Goal: Task Accomplishment & Management: Complete application form

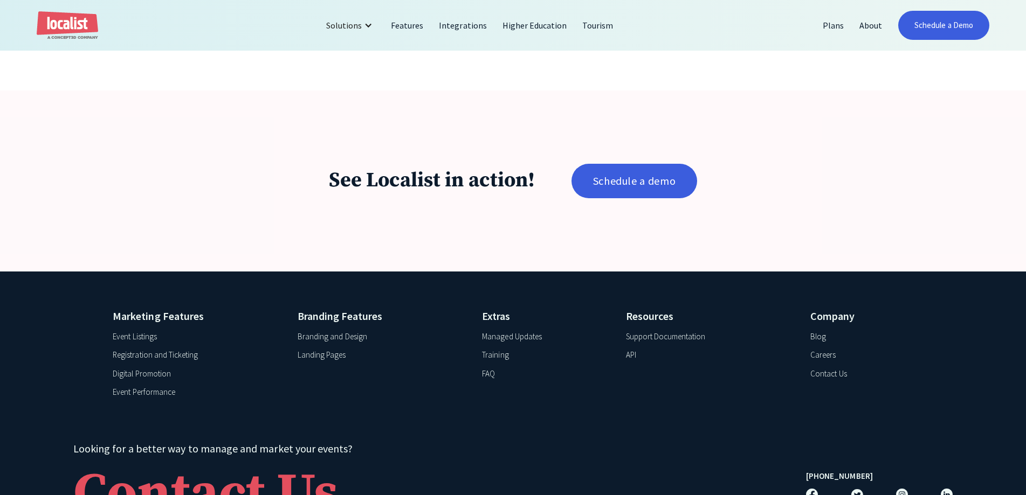
scroll to position [2183, 0]
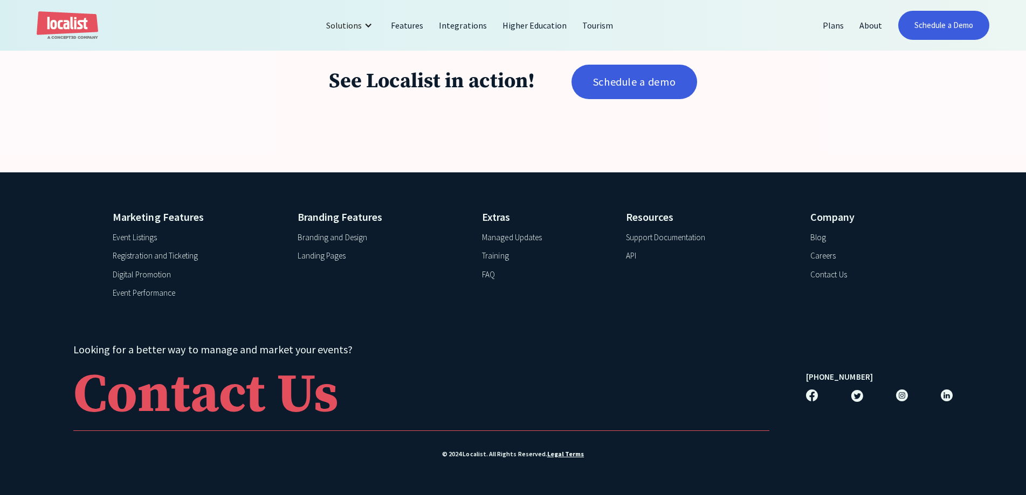
click at [141, 232] on div "Event Listings" at bounding box center [135, 238] width 44 height 12
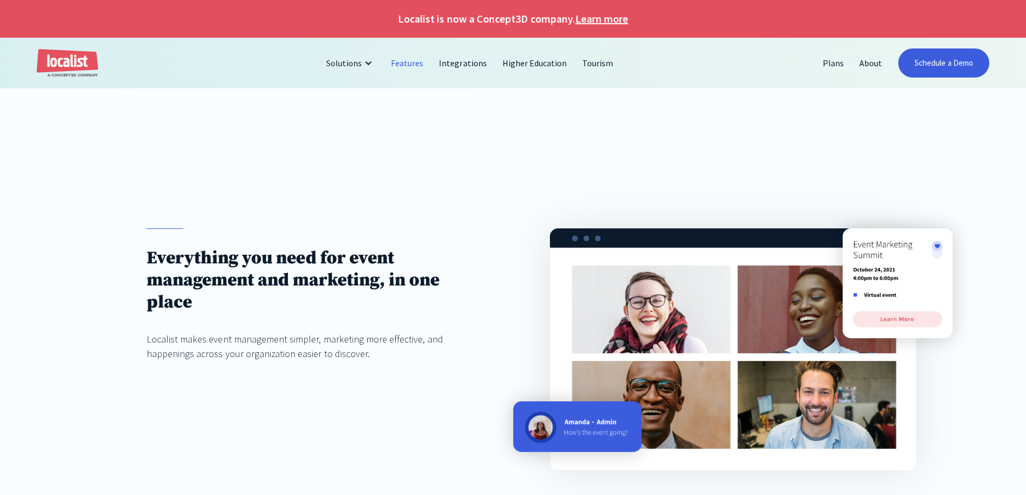
scroll to position [1149, 0]
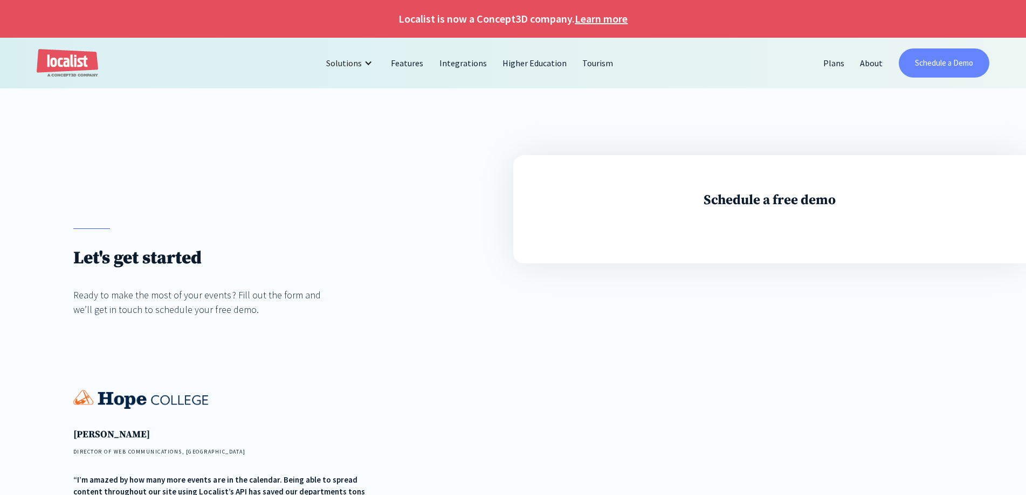
click at [963, 70] on link "Schedule a Demo" at bounding box center [944, 63] width 91 height 29
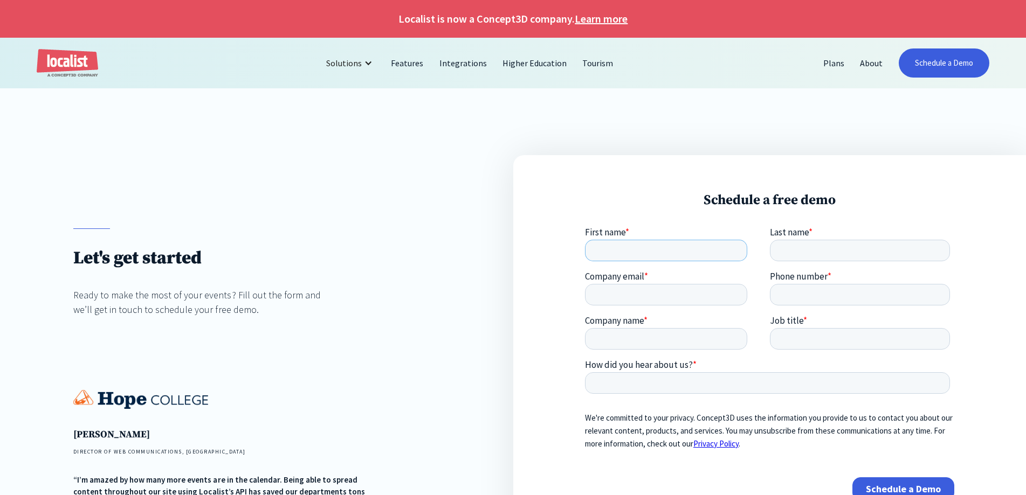
drag, startPoint x: 624, startPoint y: 251, endPoint x: 643, endPoint y: 242, distance: 21.2
click at [624, 251] on input "First name *" at bounding box center [665, 250] width 162 height 22
type input "Sun"
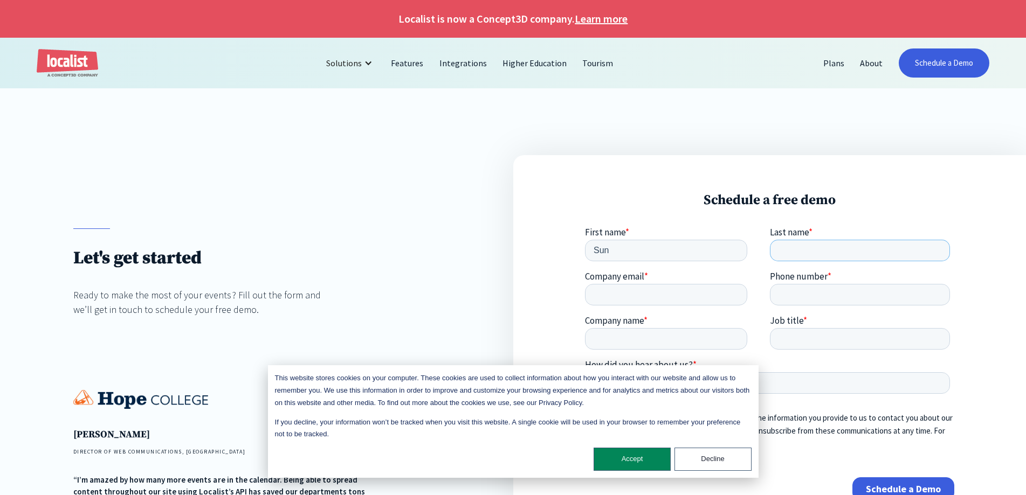
type input "Eyama"
type input "592527266@qq.com"
type input "+8613413566118"
type input "Guangzhou Honest Exhibition Co., Ltd"
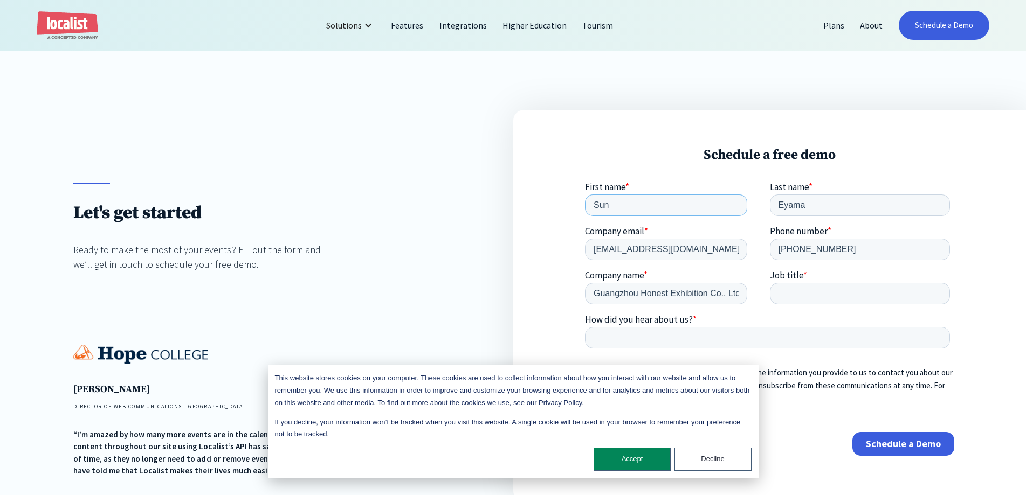
scroll to position [108, 0]
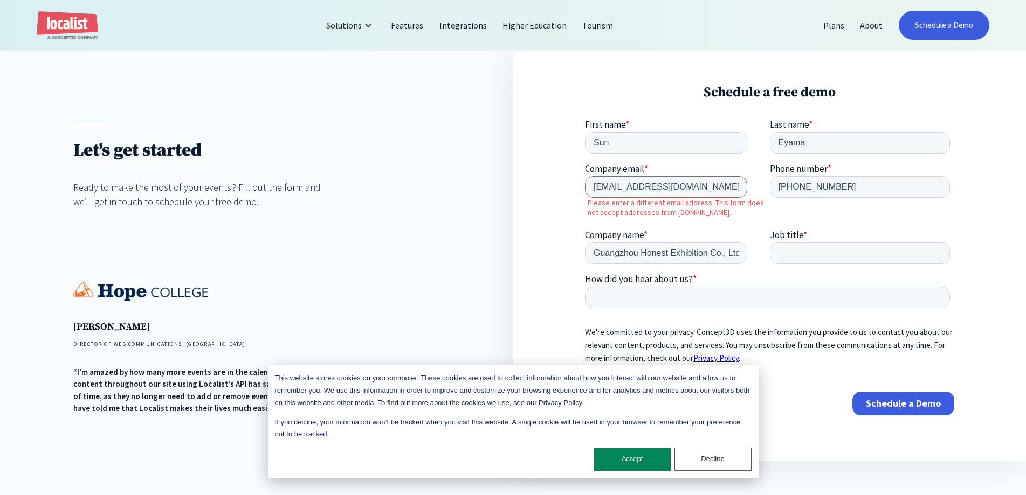
drag, startPoint x: 706, startPoint y: 186, endPoint x: 574, endPoint y: 186, distance: 132.1
click at [584, 186] on html "First name * Sun Last name * Eyama Company email * 592527266@qq.com Please ente…" at bounding box center [768, 276] width 369 height 315
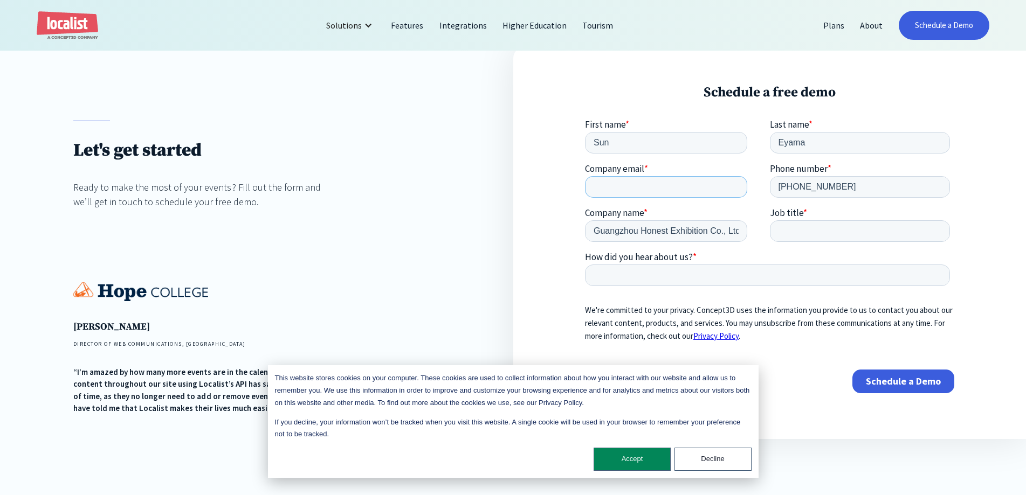
drag, startPoint x: 628, startPoint y: 186, endPoint x: 633, endPoint y: 209, distance: 23.9
click at [628, 186] on input "Company email *" at bounding box center [665, 187] width 162 height 22
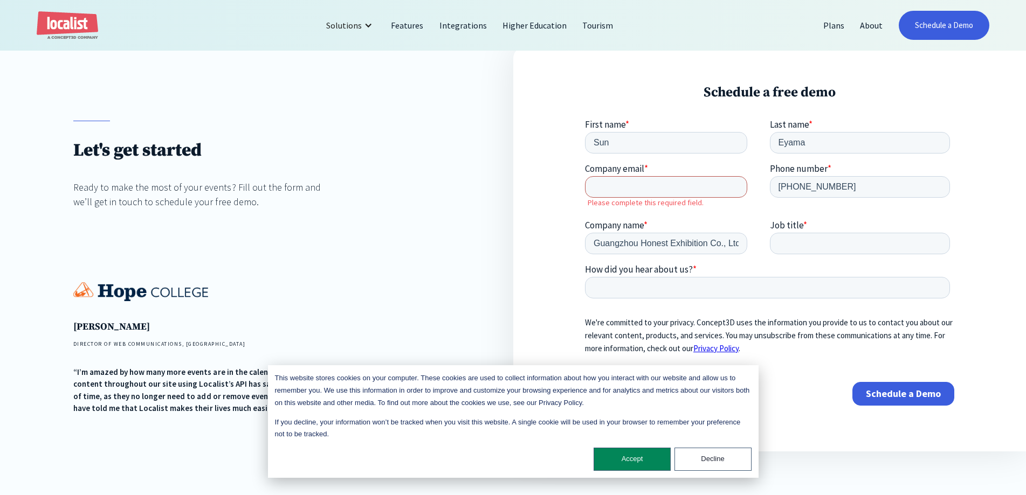
type input "WBE_office@yeah.net"
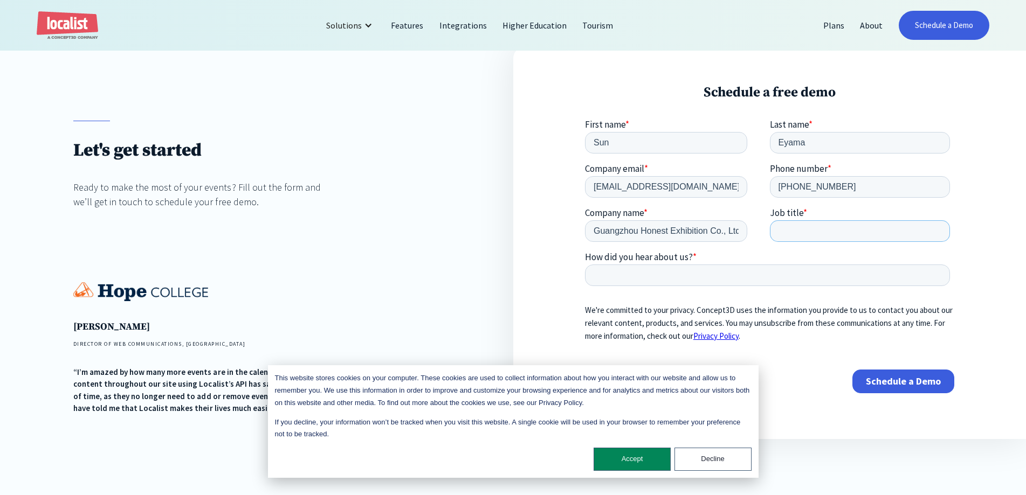
click at [852, 233] on input "Job title *" at bounding box center [859, 231] width 181 height 22
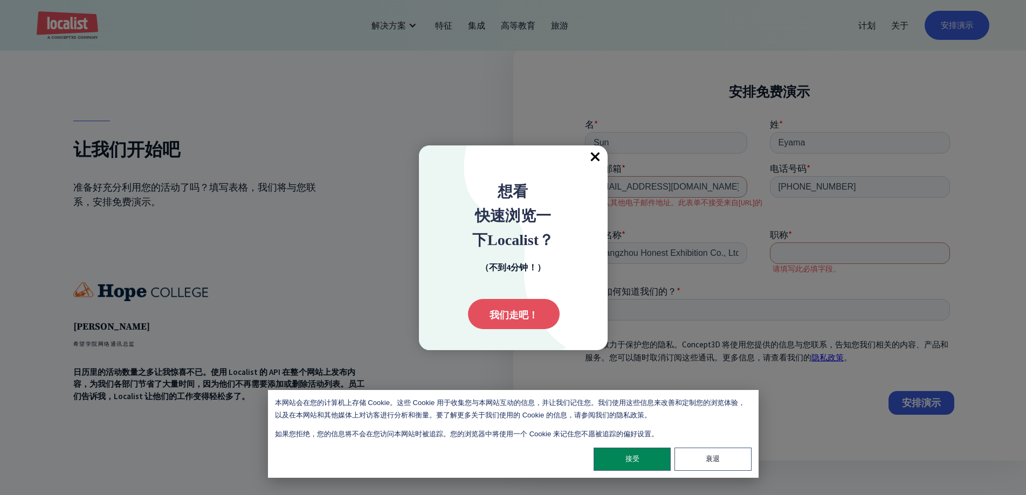
drag, startPoint x: 13, startPoint y: 38, endPoint x: 695, endPoint y: 101, distance: 684.3
click at [592, 160] on font "×" at bounding box center [595, 156] width 10 height 27
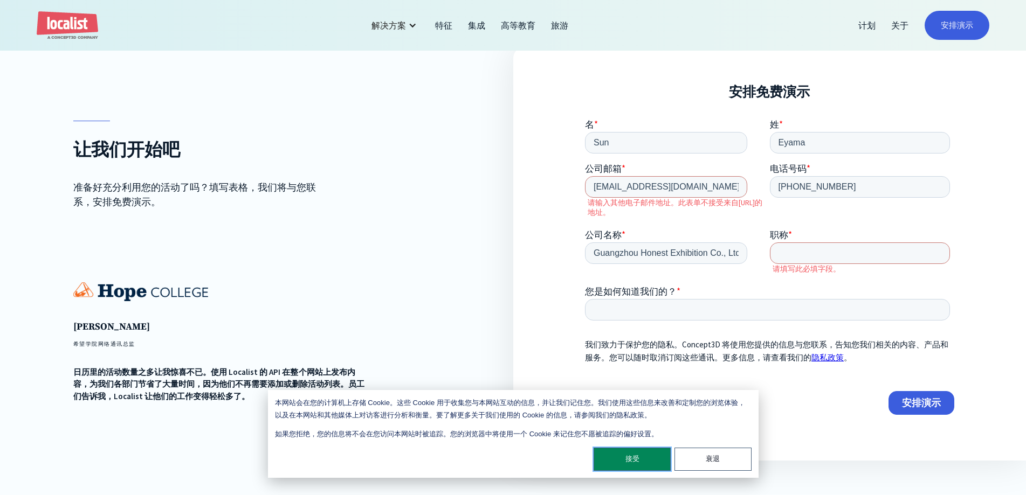
drag, startPoint x: 652, startPoint y: 457, endPoint x: 93, endPoint y: 302, distance: 580.1
click at [652, 457] on button "接受" at bounding box center [632, 459] width 77 height 23
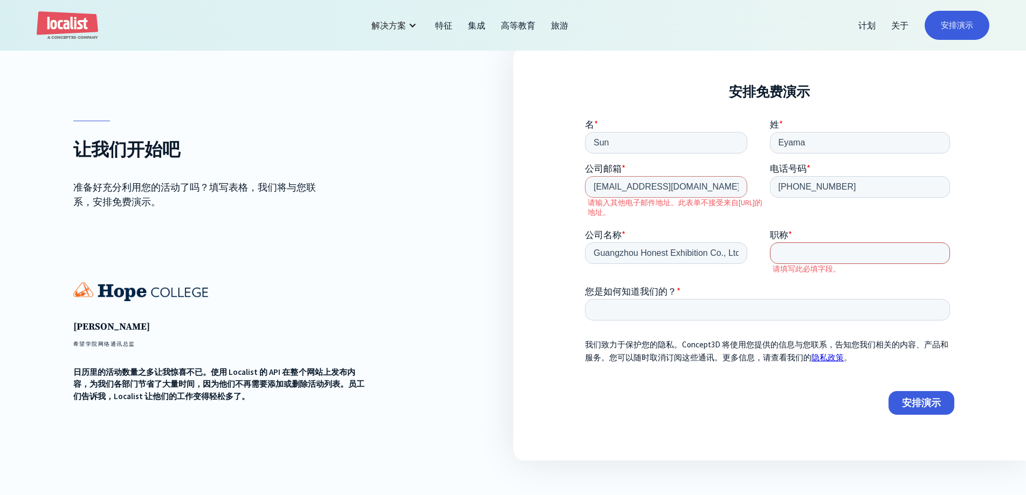
click at [848, 253] on input "职称 *" at bounding box center [859, 253] width 181 height 22
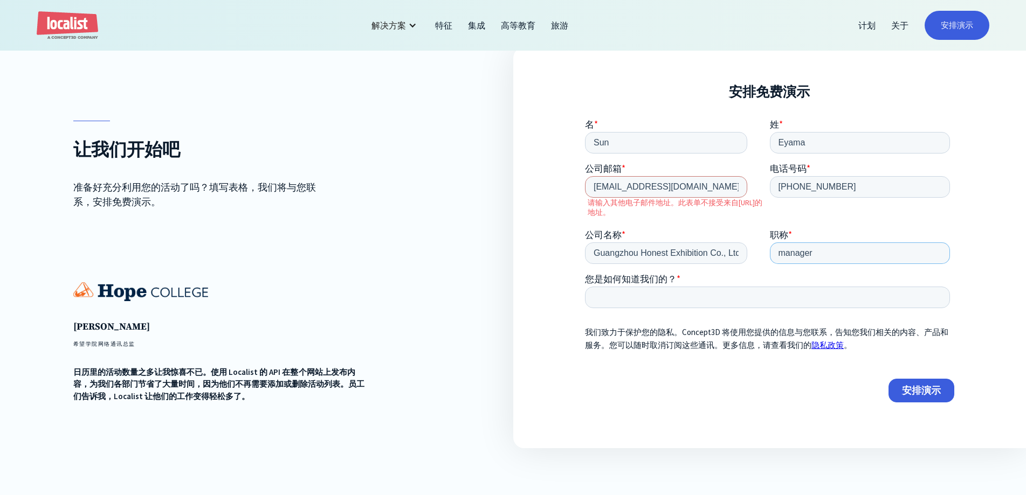
type input "manager"
click at [713, 289] on input "您是如何知道我们的？ *" at bounding box center [766, 297] width 365 height 22
type input "google"
drag, startPoint x: 705, startPoint y: 182, endPoint x: 528, endPoint y: 182, distance: 176.3
click at [584, 182] on html "名 * Sun 姓 * Eyama 公司邮箱 * WBE_office@yeah.net 请输入其他电子邮件地址。此表单不接受来自yeah.net的地址。 电…" at bounding box center [768, 270] width 369 height 302
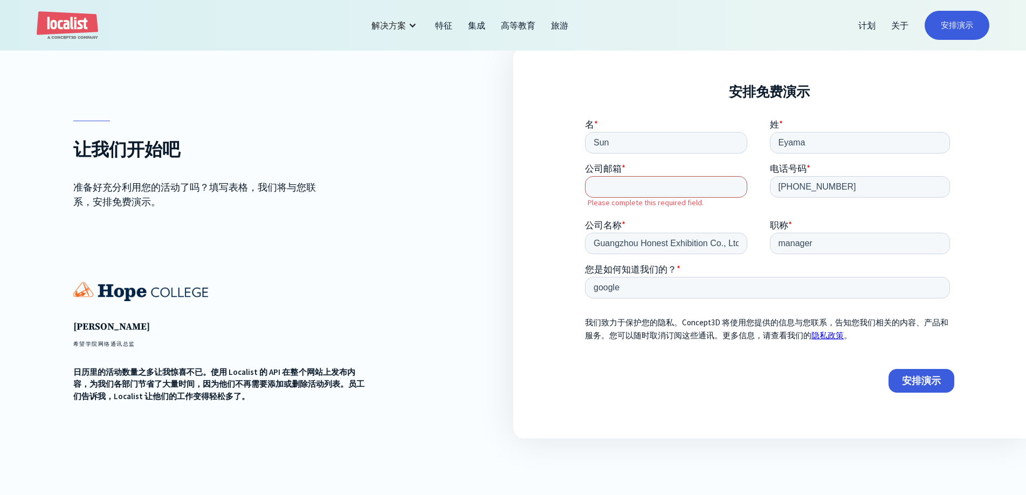
click at [642, 187] on input "公司邮箱 *" at bounding box center [665, 187] width 162 height 22
paste input "yigeyayaer@gmail.com"
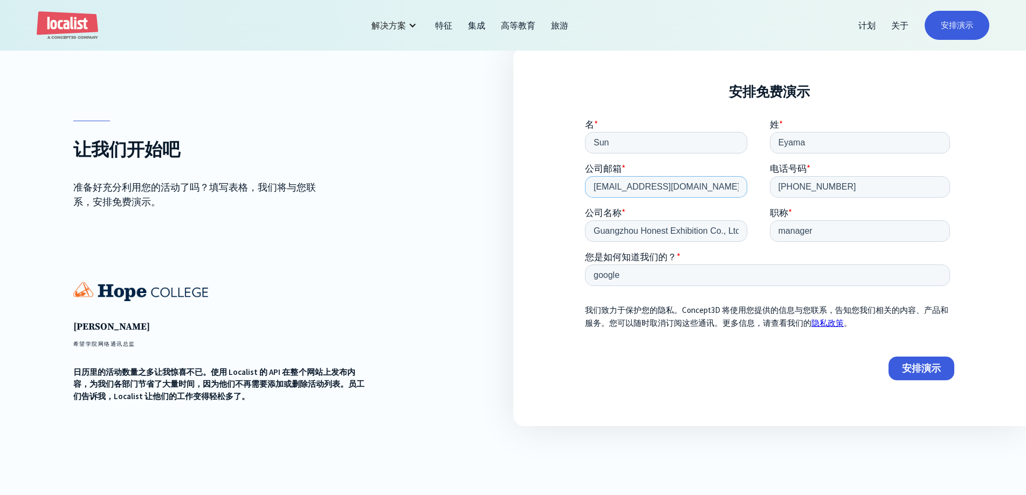
type input "yigeyayaer@gmail.com"
drag, startPoint x: 896, startPoint y: 363, endPoint x: 833, endPoint y: 371, distance: 63.0
click at [896, 363] on input "安排演示" at bounding box center [921, 368] width 66 height 24
type input "Schedule a Demo"
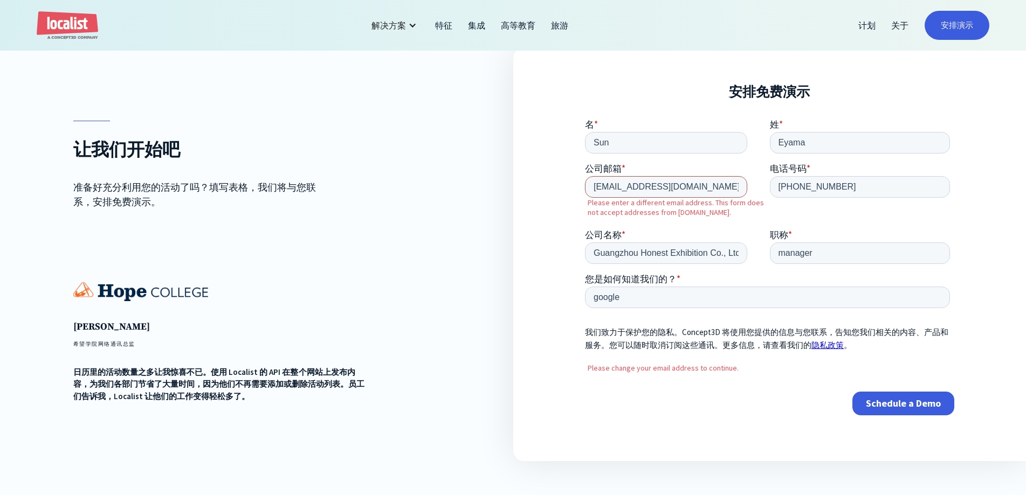
drag, startPoint x: 695, startPoint y: 182, endPoint x: 537, endPoint y: 184, distance: 158.0
click at [584, 184] on html "名 * Sun 姓 * Eyama 公司邮箱 * yigeyayaer@gmail.com Please enter a different email ad…" at bounding box center [768, 276] width 369 height 315
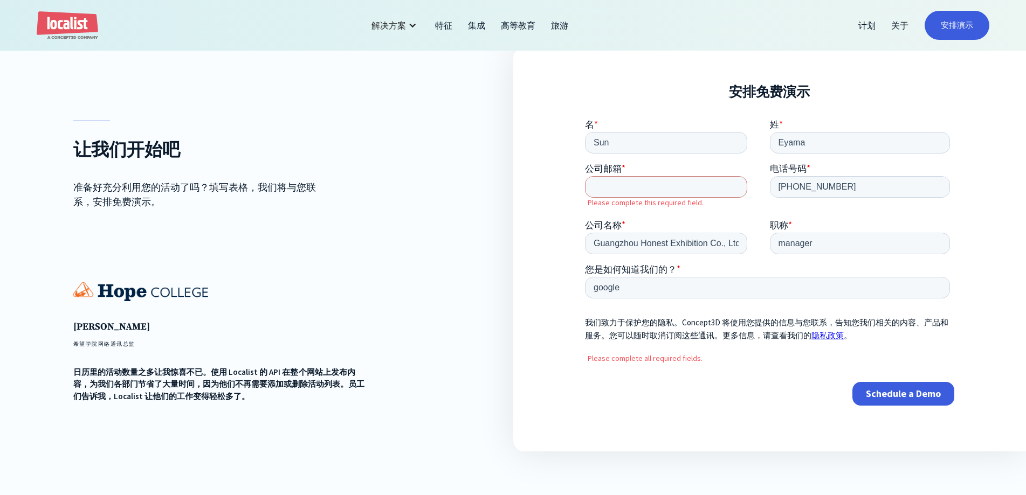
drag, startPoint x: 515, startPoint y: 225, endPoint x: 522, endPoint y: 226, distance: 7.1
click at [514, 225] on div "安排免费演示" at bounding box center [769, 249] width 513 height 404
click at [644, 186] on input "公司邮箱 *" at bounding box center [665, 187] width 162 height 22
type input "Eyama20@outlook.com"
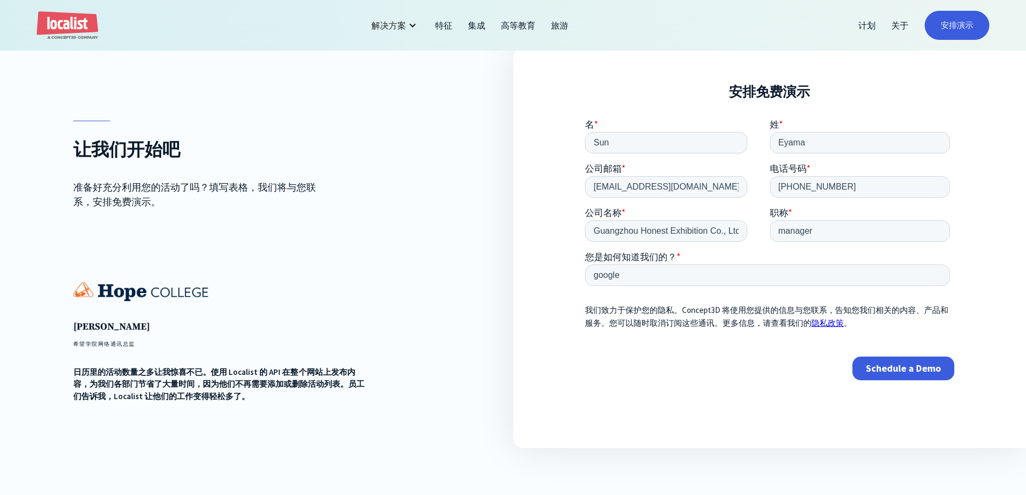
click at [874, 365] on form "名 * Sun 姓 * Eyama 公司邮箱 * Eyama20@outlook.com 电话号码 * +8613413566118 公司名称 * Guang…" at bounding box center [768, 254] width 369 height 271
